Goal: Information Seeking & Learning: Learn about a topic

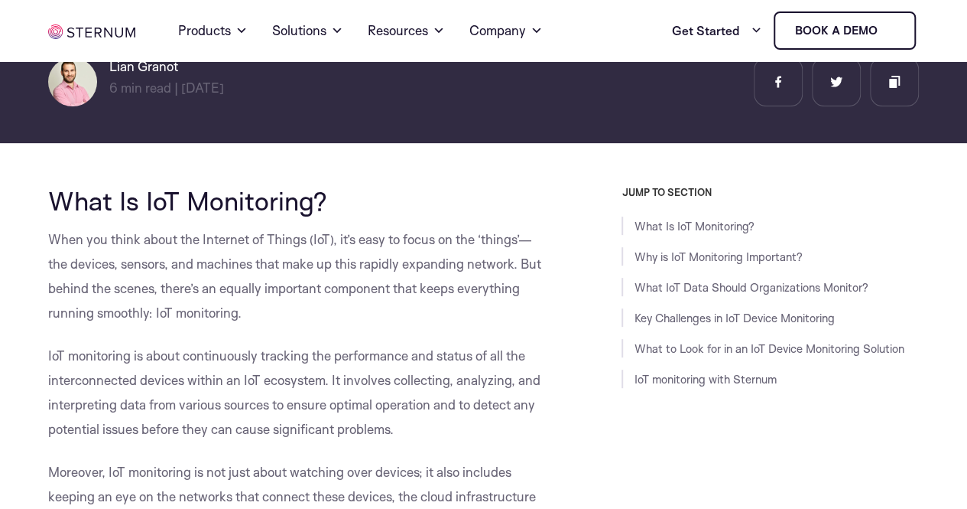
click at [720, 398] on button "Allow all" at bounding box center [708, 402] width 218 height 44
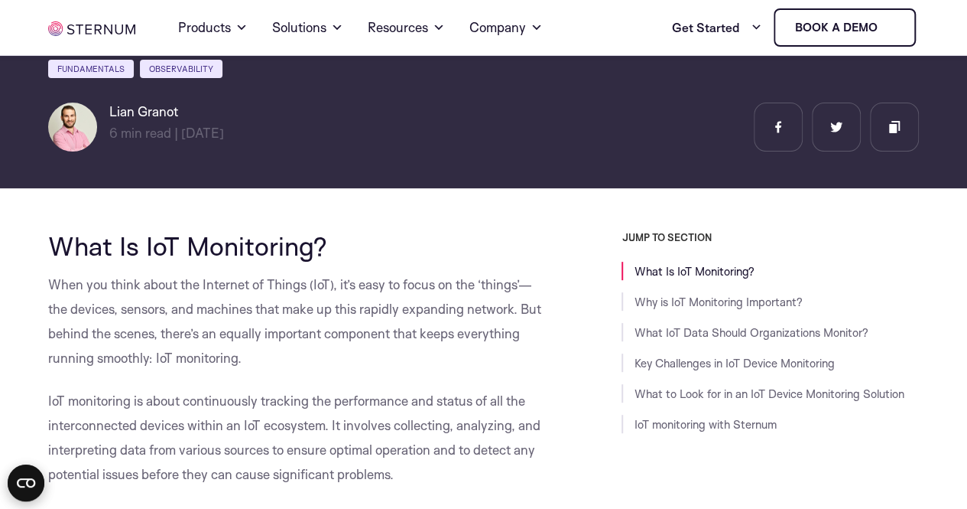
scroll to position [158, 0]
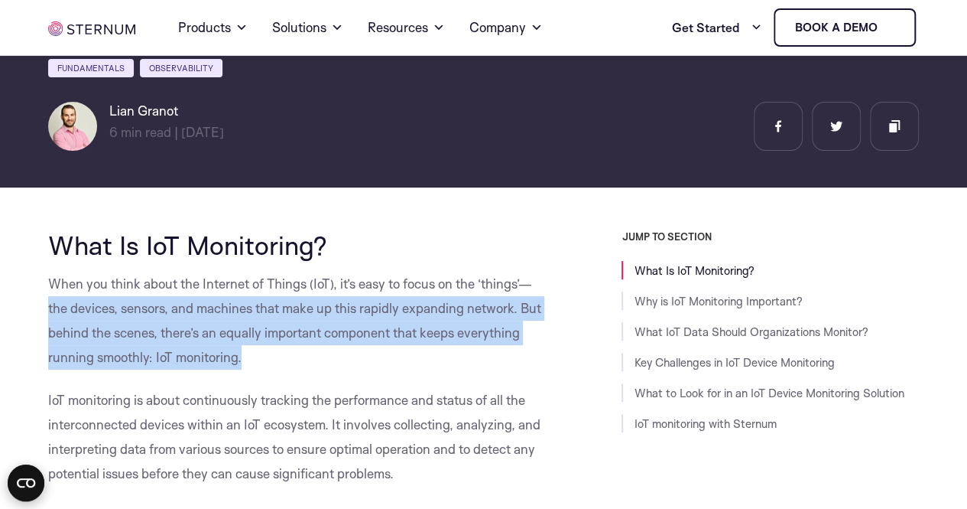
drag, startPoint x: 49, startPoint y: 310, endPoint x: 280, endPoint y: 363, distance: 237.1
click at [280, 363] on p "When you think about the Internet of Things (IoT), it’s easy to focus on the ‘t…" at bounding box center [297, 321] width 499 height 98
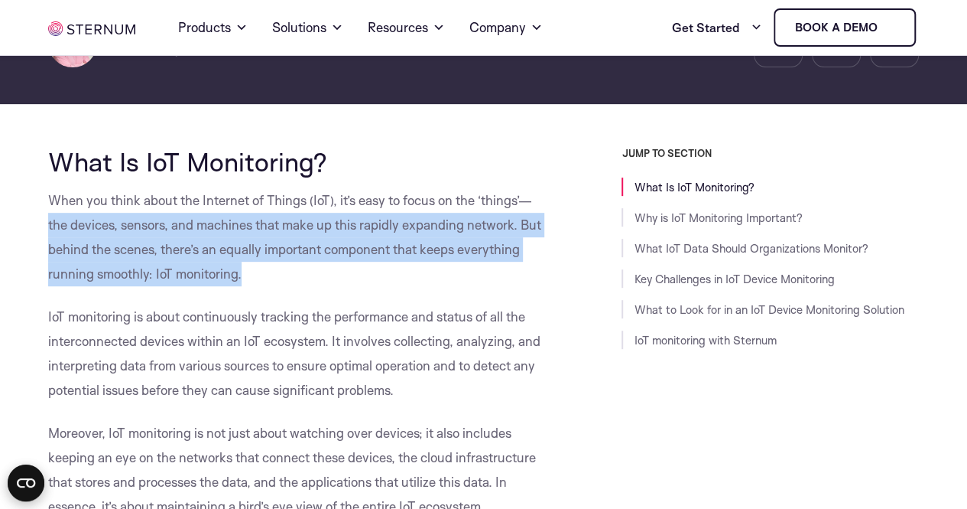
scroll to position [242, 0]
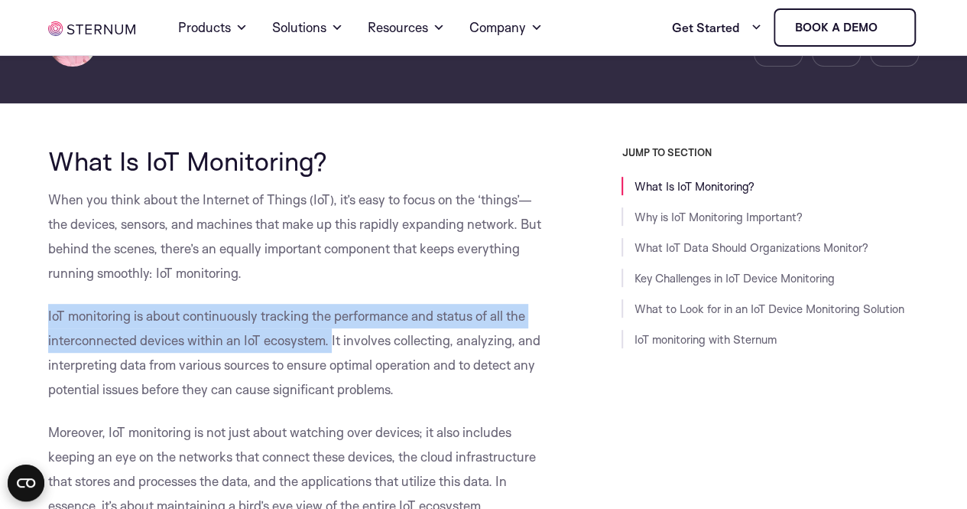
drag, startPoint x: 47, startPoint y: 314, endPoint x: 332, endPoint y: 350, distance: 287.4
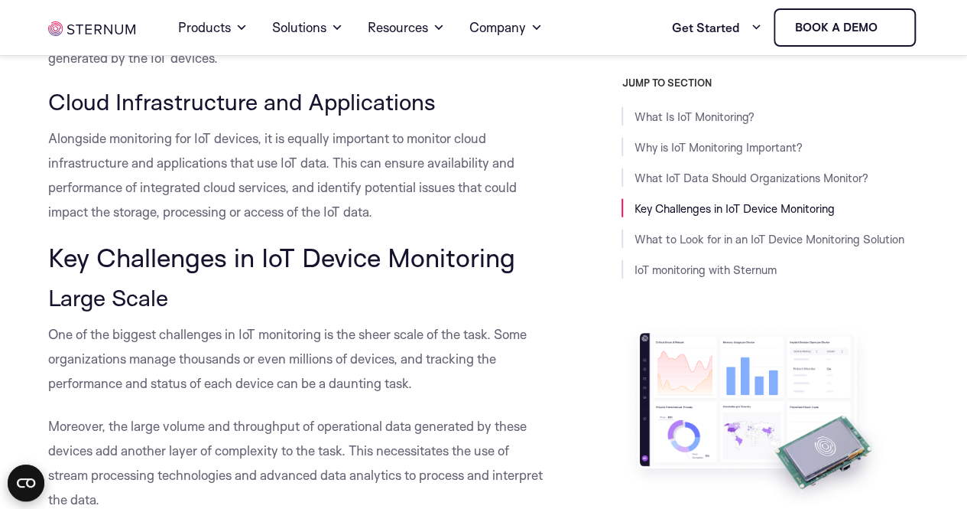
scroll to position [1785, 0]
